Goal: Transaction & Acquisition: Purchase product/service

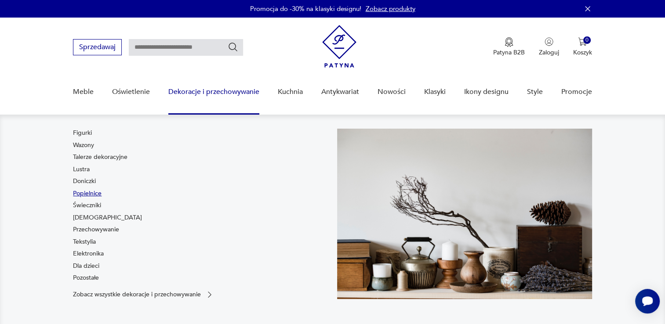
click at [91, 193] on link "Popielnice" at bounding box center [87, 193] width 29 height 9
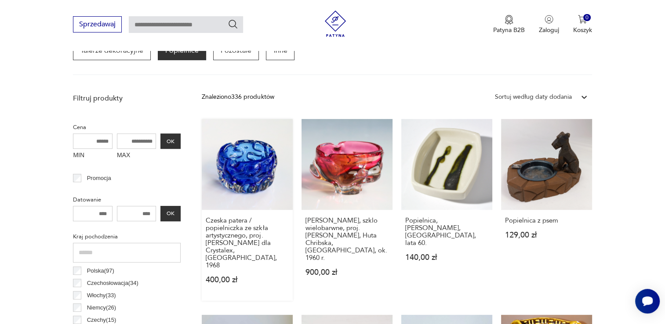
click at [248, 170] on link "Czeska patera / popielniczka ze szkła artystycznego, proj. [PERSON_NAME] dla Cr…" at bounding box center [247, 210] width 91 height 182
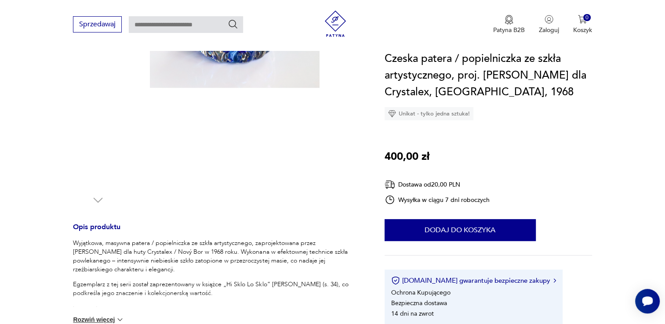
scroll to position [264, 0]
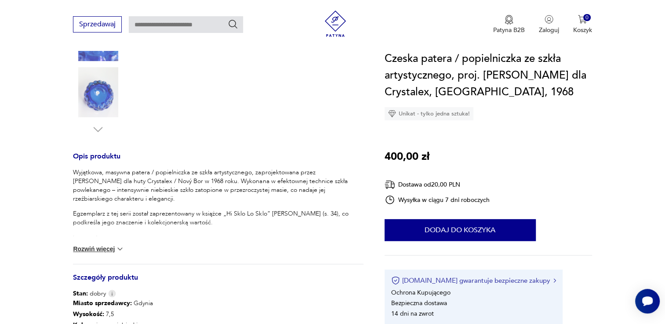
click at [462, 281] on button "[DOMAIN_NAME] gwarantuje bezpieczne zakupy" at bounding box center [473, 280] width 165 height 9
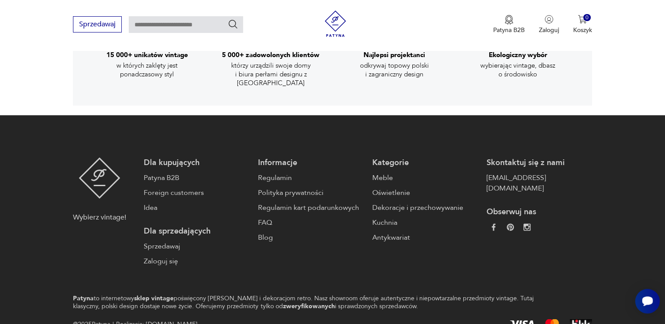
scroll to position [1535, 0]
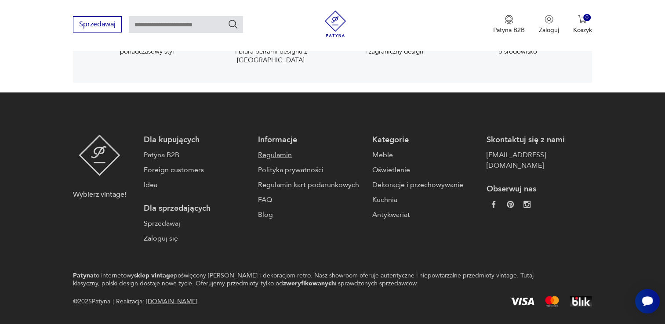
click at [269, 149] on link "Regulamin" at bounding box center [310, 154] width 105 height 11
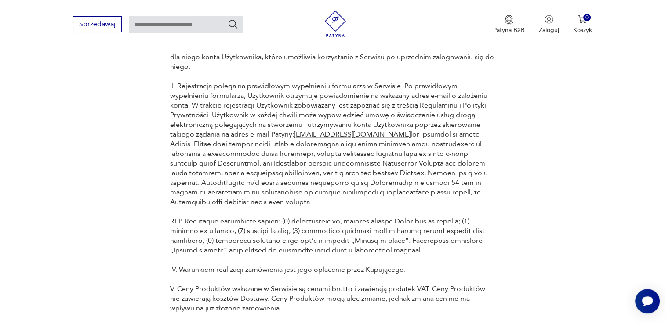
scroll to position [1187, 0]
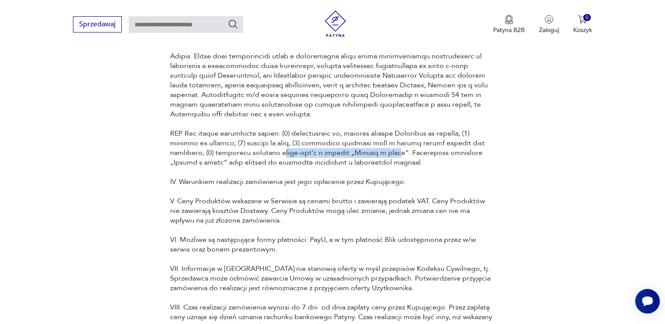
drag, startPoint x: 281, startPoint y: 123, endPoint x: 387, endPoint y: 123, distance: 105.5
click at [387, 123] on p "II. Rejestracja polega na prawidłowym wypełnieniu formularza w Serwisie. Po pra…" at bounding box center [332, 80] width 325 height 174
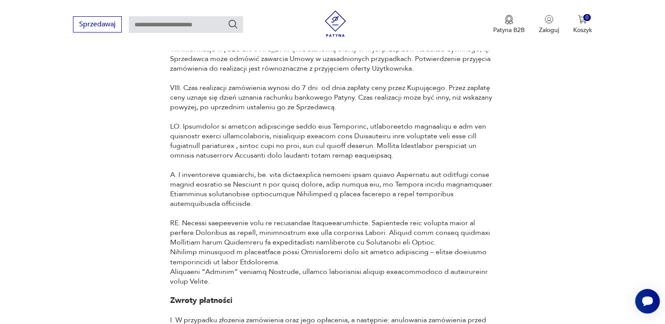
scroll to position [1451, 0]
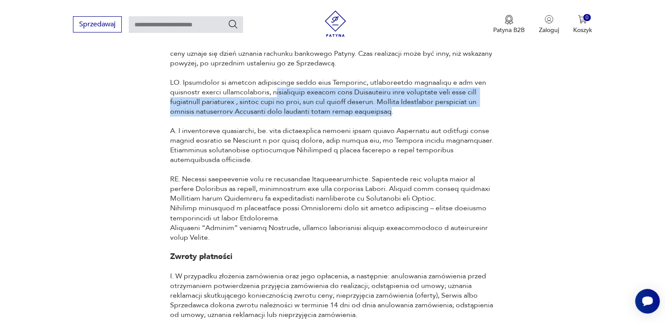
drag, startPoint x: 273, startPoint y: 62, endPoint x: 397, endPoint y: 85, distance: 125.7
click at [397, 85] on p at bounding box center [332, 160] width 325 height 164
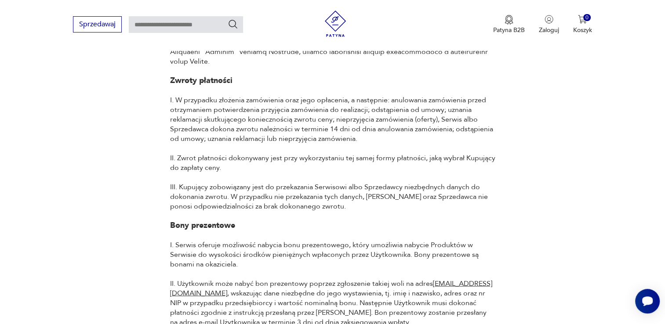
scroll to position [1670, 0]
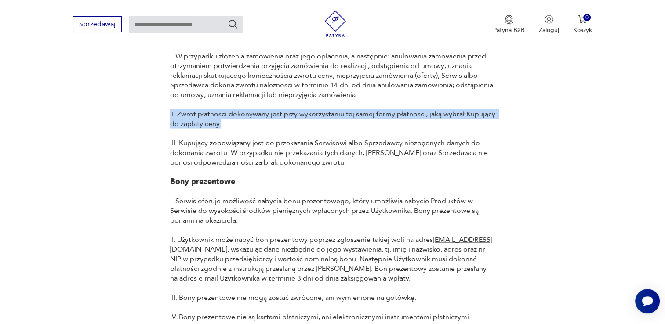
drag, startPoint x: 226, startPoint y: 95, endPoint x: 170, endPoint y: 85, distance: 56.8
click at [170, 109] on p "II. Zwrot płatności dokonywany jest przy wykorzystaniu tej samej formy płatnośc…" at bounding box center [332, 118] width 325 height 19
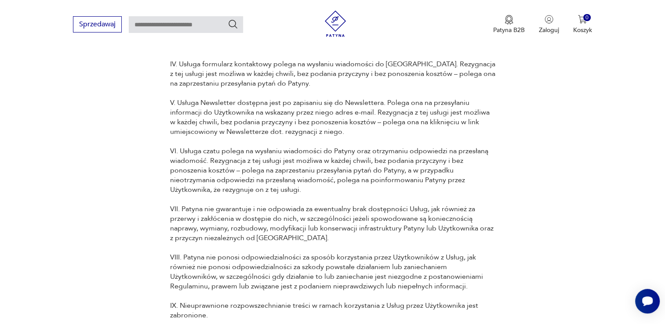
scroll to position [2286, 0]
